Goal: Information Seeking & Learning: Understand process/instructions

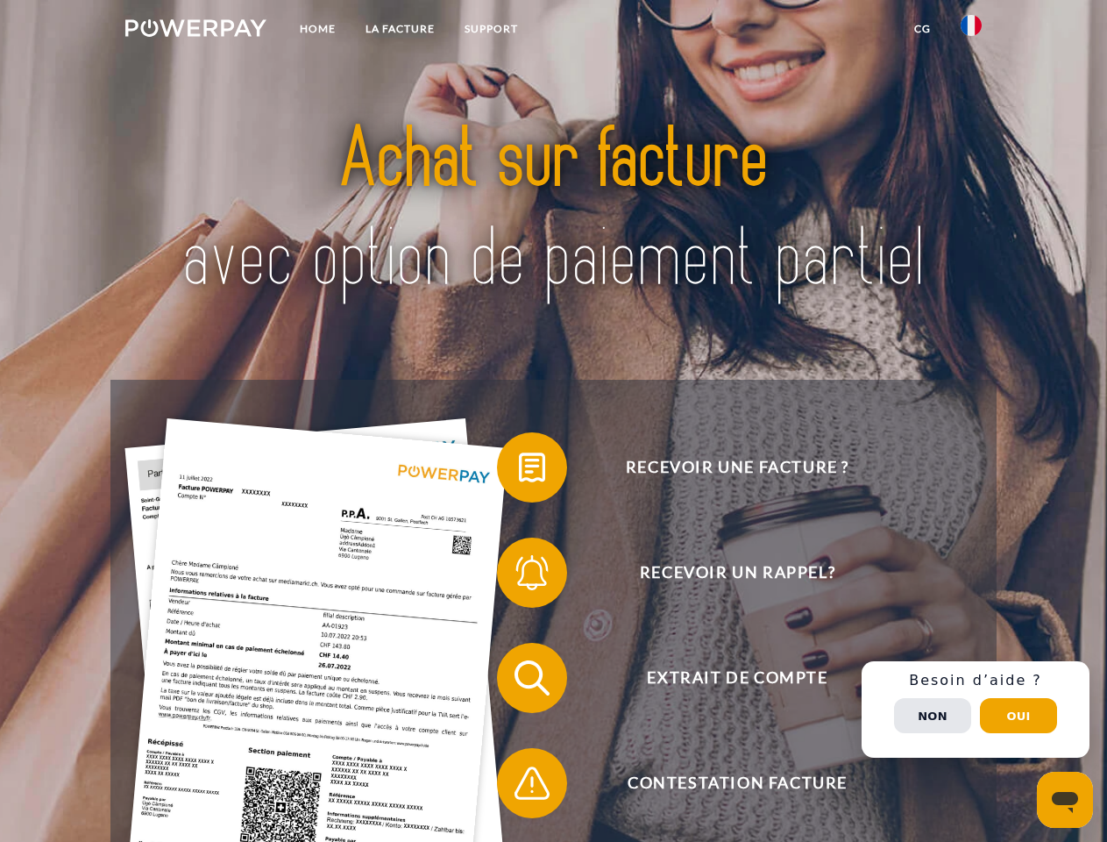
click at [196, 31] on img at bounding box center [195, 28] width 141 height 18
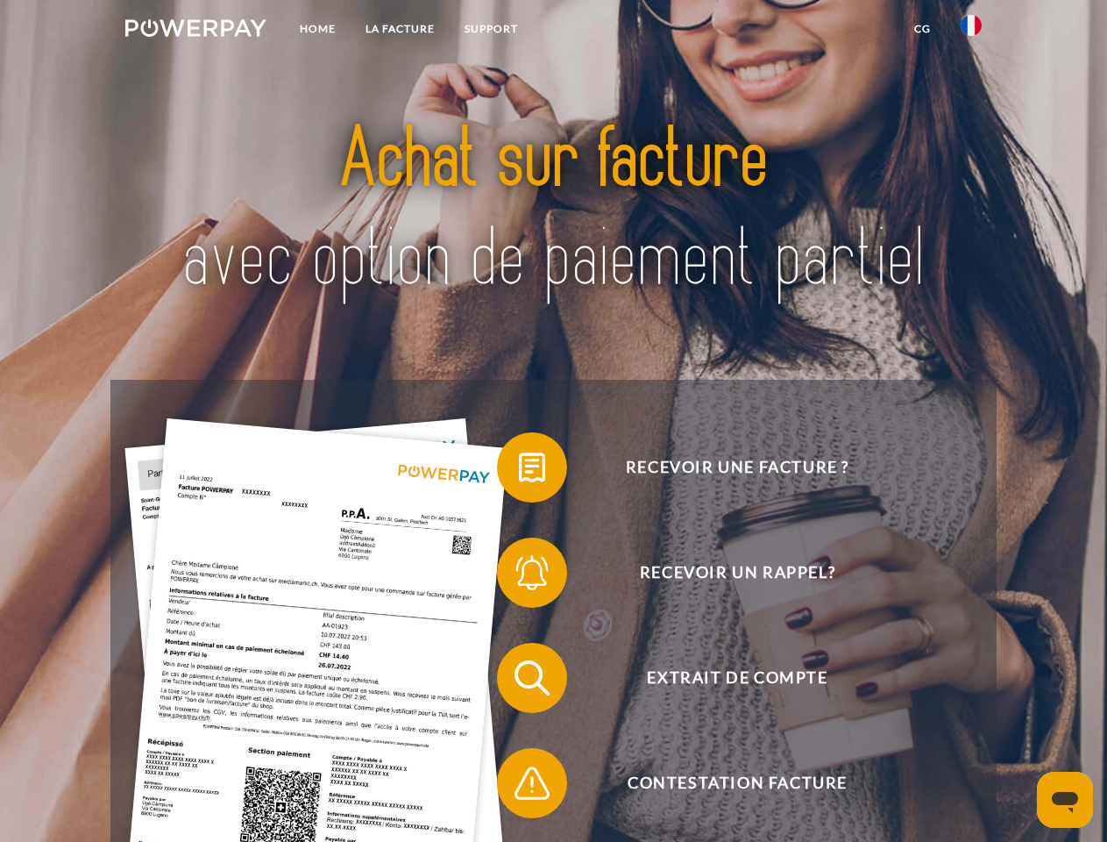
click at [972, 31] on img at bounding box center [971, 25] width 21 height 21
click at [922, 29] on link "CG" at bounding box center [923, 29] width 46 height 32
click at [519, 471] on span at bounding box center [506, 468] width 88 height 88
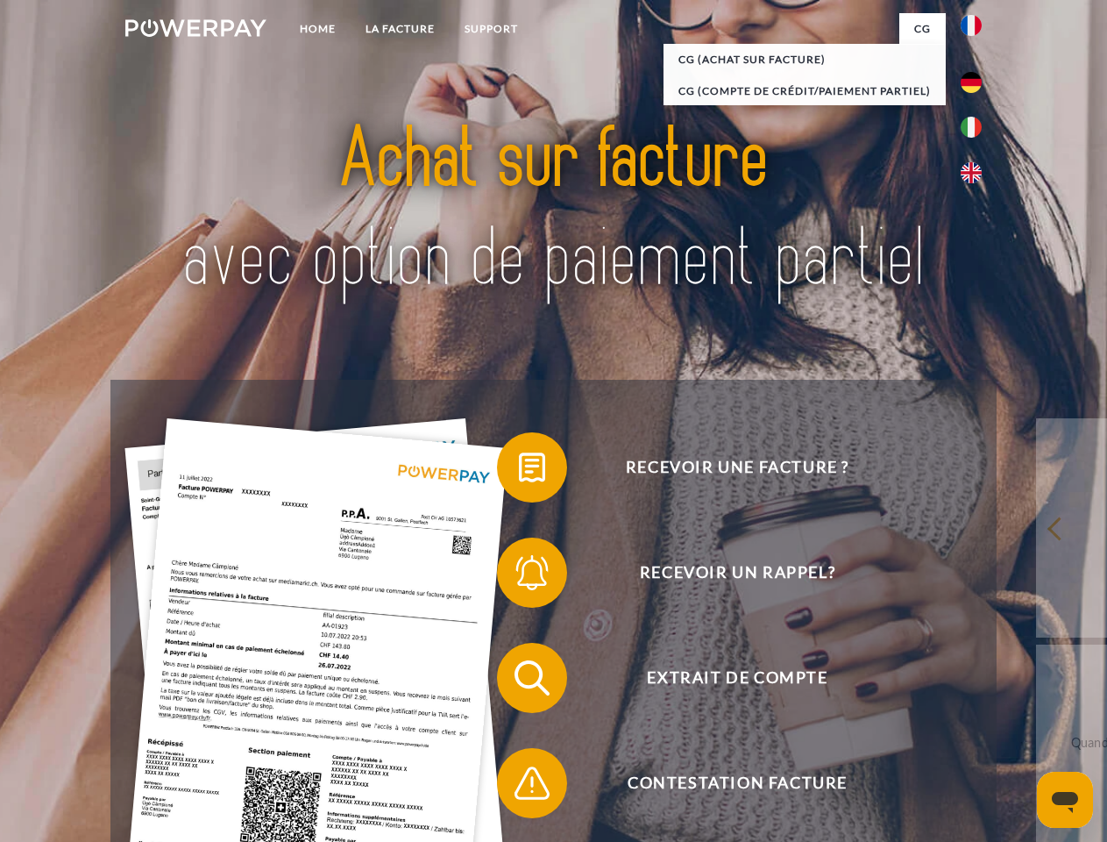
click at [519, 576] on span at bounding box center [506, 573] width 88 height 88
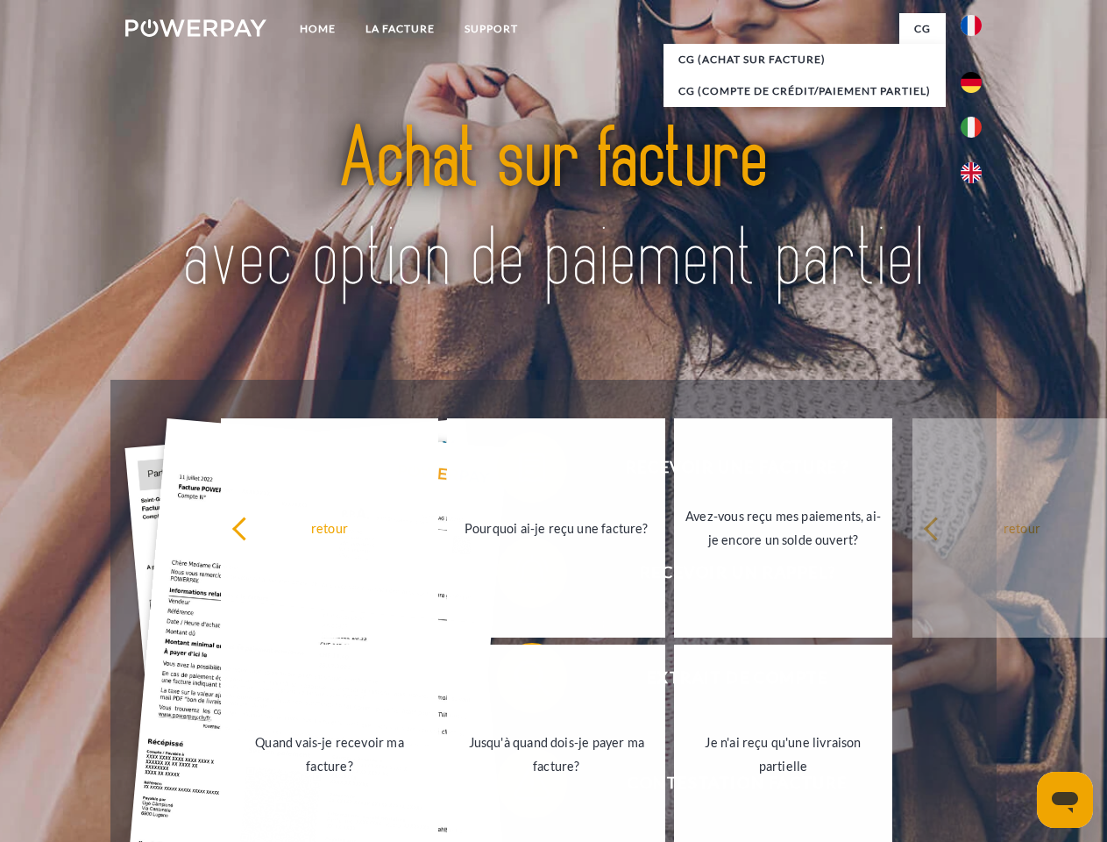
click at [519, 681] on link "Jusqu'à quand dois-je payer ma facture?" at bounding box center [556, 753] width 218 height 219
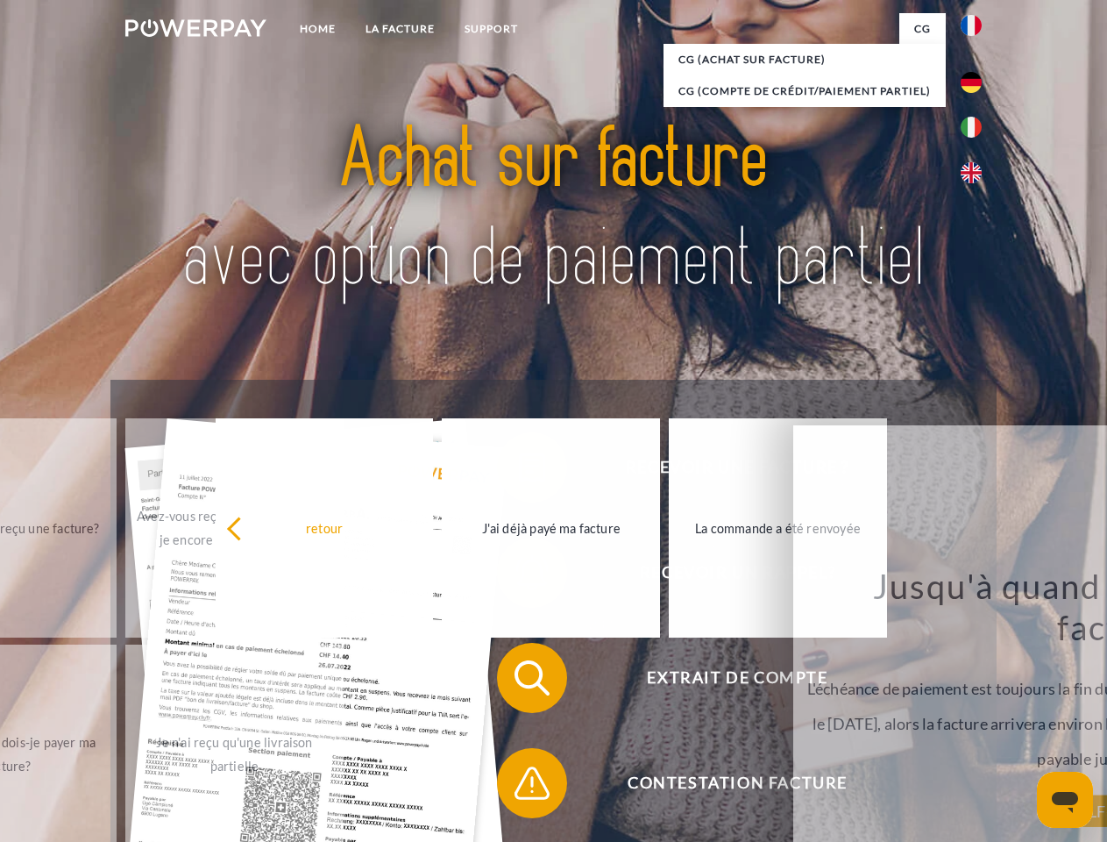
click at [519, 787] on span at bounding box center [506, 783] width 88 height 88
click at [976, 709] on div "Recevoir une facture ? Recevoir un rappel? Extrait de compte retour" at bounding box center [553, 730] width 886 height 701
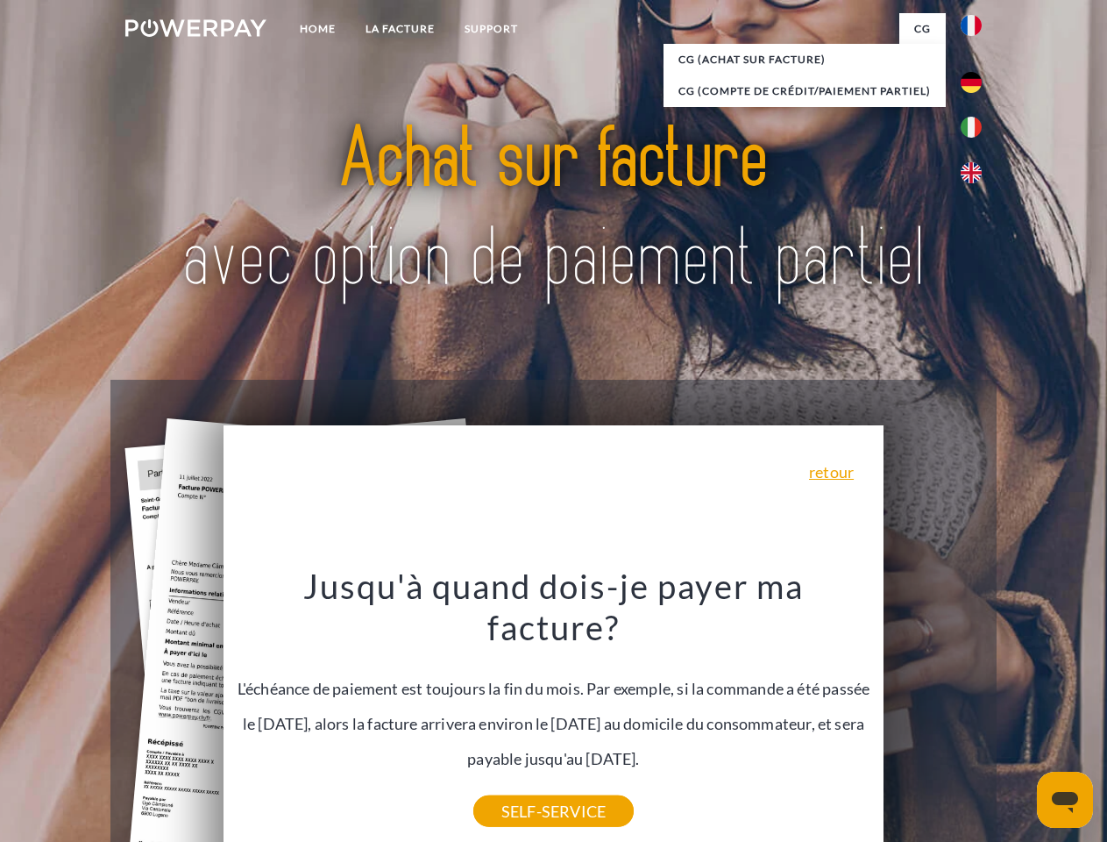
click at [933, 713] on span "Extrait de compte" at bounding box center [738, 678] width 430 height 70
click at [1019, 715] on header "Home LA FACTURE Support" at bounding box center [553, 605] width 1107 height 1211
